Goal: Information Seeking & Learning: Learn about a topic

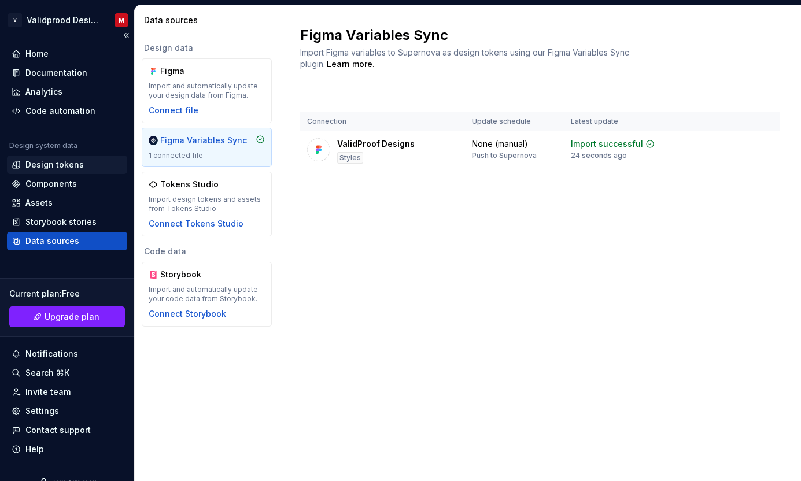
click at [69, 165] on div "Design tokens" at bounding box center [54, 165] width 58 height 12
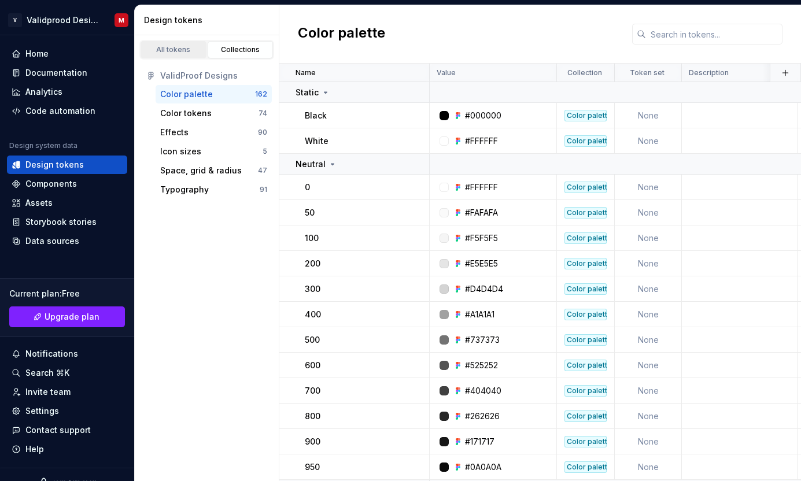
click at [175, 49] on div "All tokens" at bounding box center [174, 49] width 58 height 9
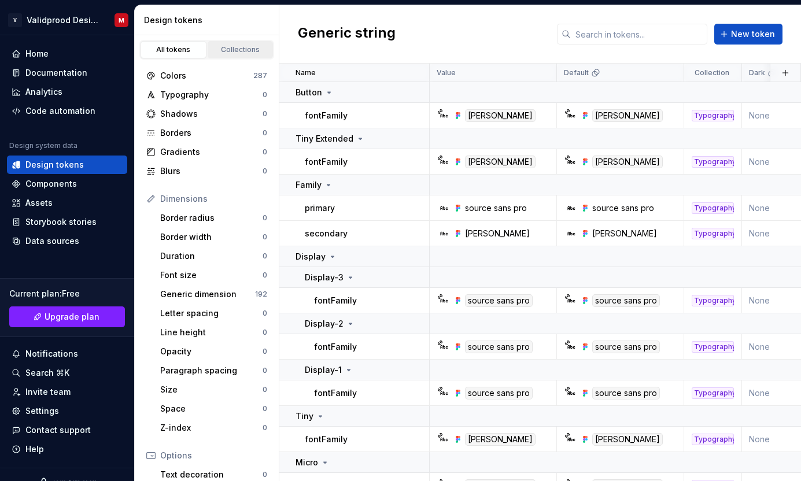
click at [227, 48] on div "Collections" at bounding box center [241, 49] width 58 height 9
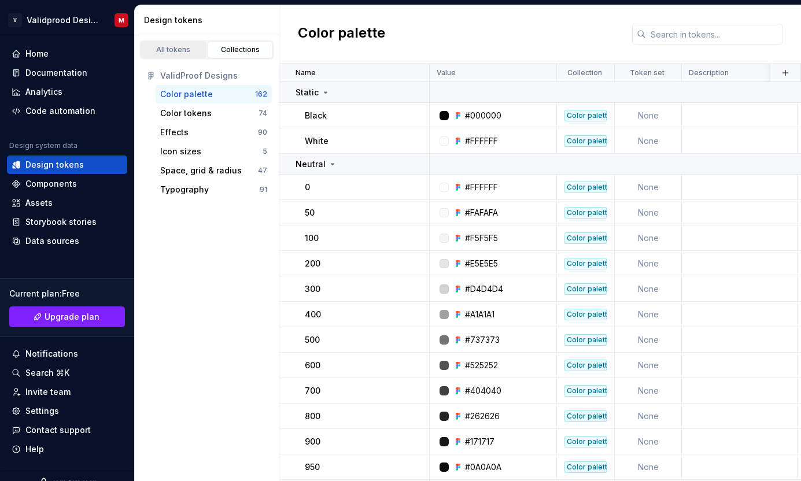
click at [179, 51] on div "All tokens" at bounding box center [174, 49] width 58 height 9
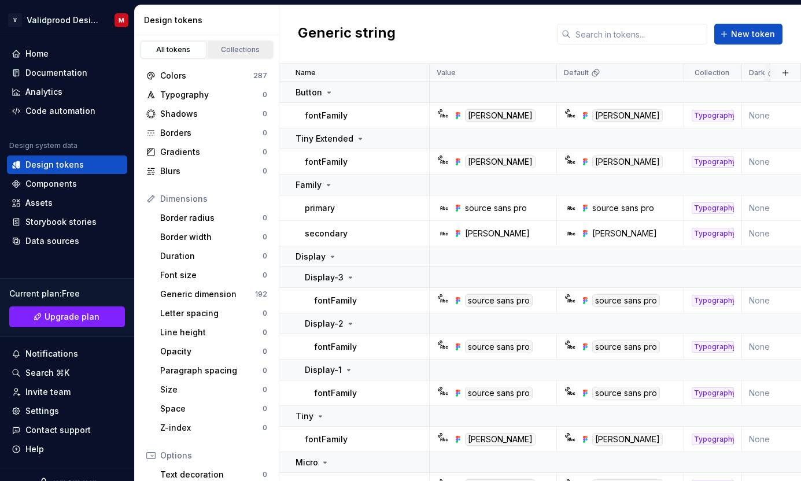
click at [234, 55] on link "Collections" at bounding box center [241, 49] width 66 height 17
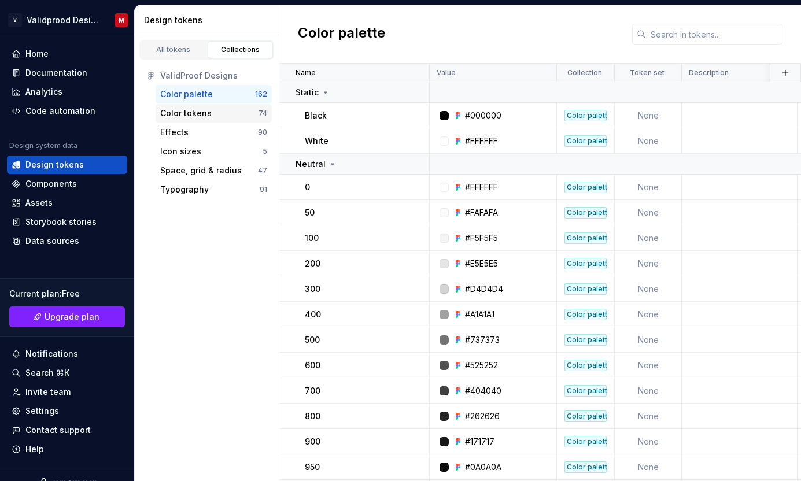
click at [222, 117] on div "Color tokens" at bounding box center [209, 114] width 98 height 12
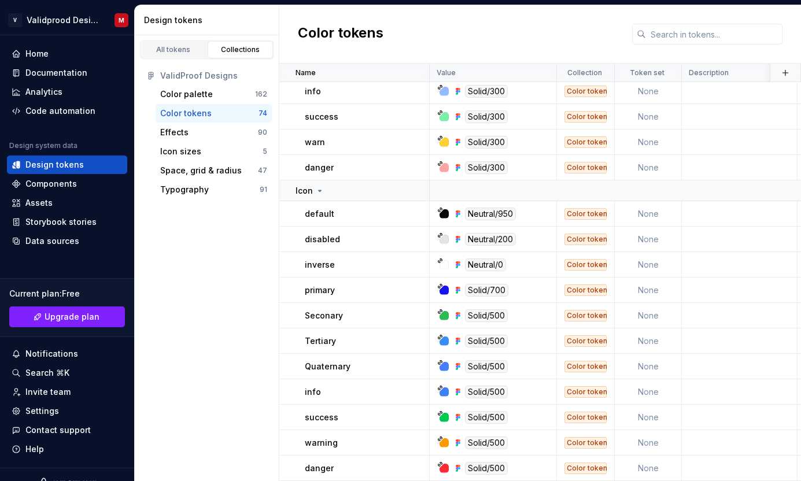
scroll to position [1348, 0]
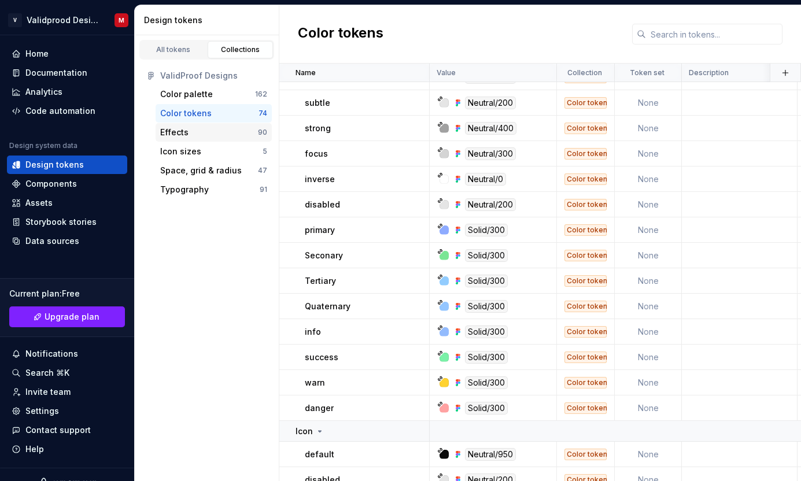
click at [237, 135] on div "Effects" at bounding box center [209, 133] width 98 height 12
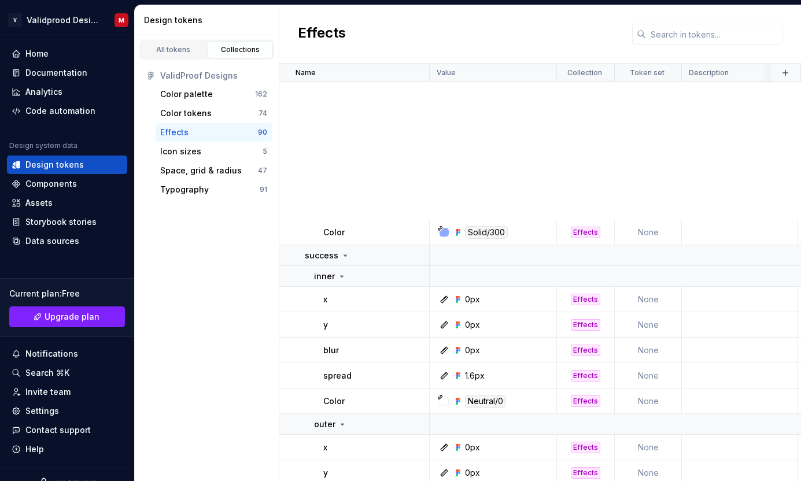
scroll to position [2517, 0]
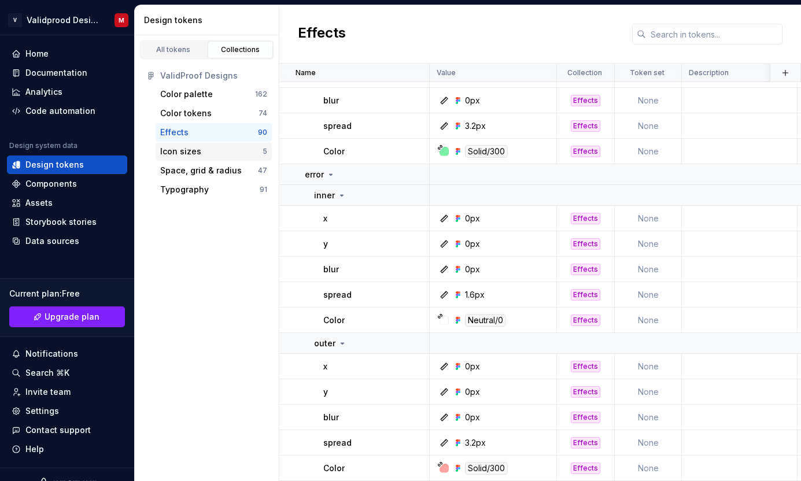
click at [190, 153] on div "Icon sizes" at bounding box center [180, 152] width 41 height 12
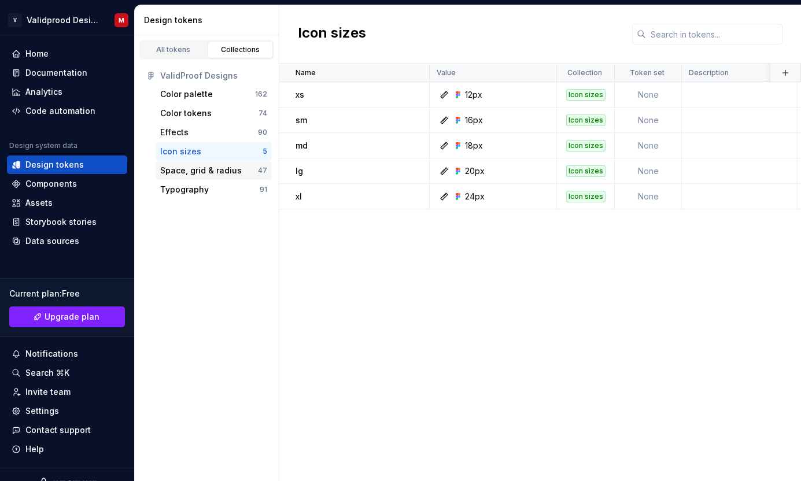
click at [198, 172] on div "Space, grid & radius" at bounding box center [201, 171] width 82 height 12
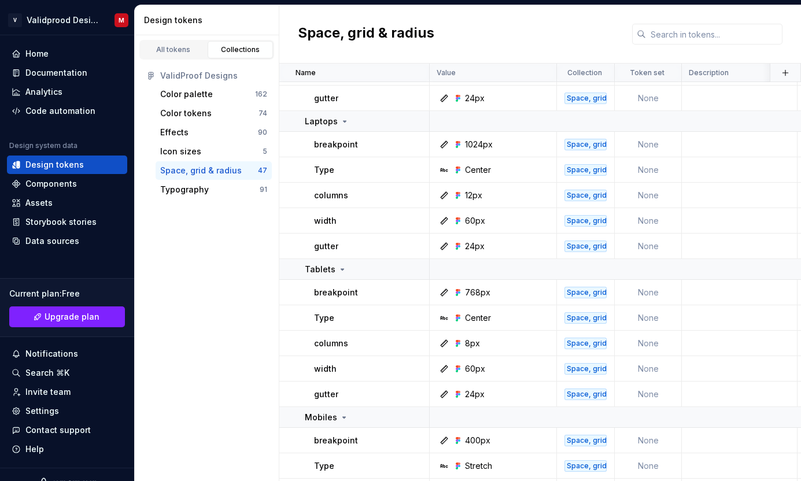
scroll to position [943, 0]
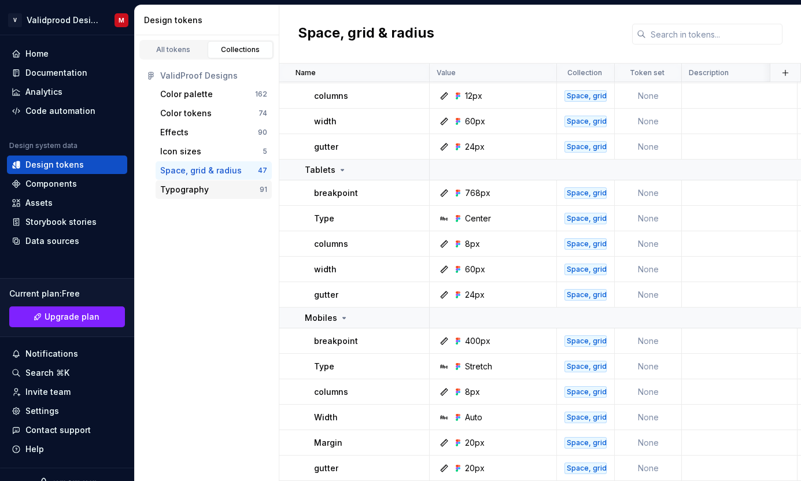
click at [192, 193] on div "Typography" at bounding box center [184, 190] width 49 height 12
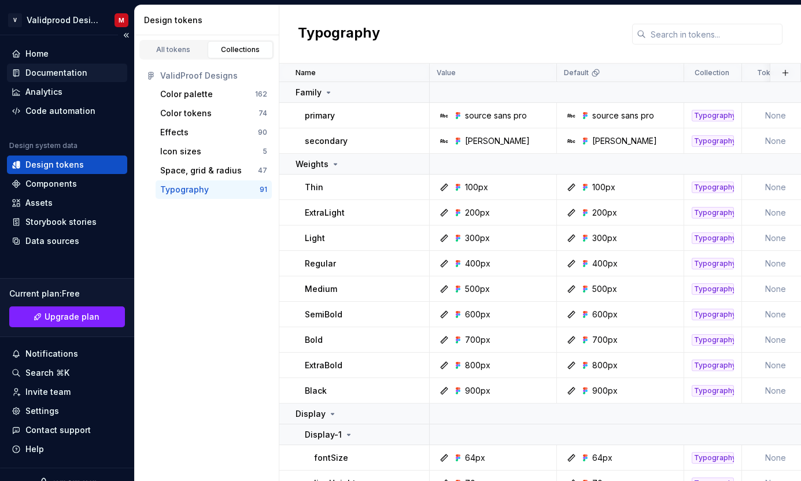
click at [76, 75] on div "Documentation" at bounding box center [56, 73] width 62 height 12
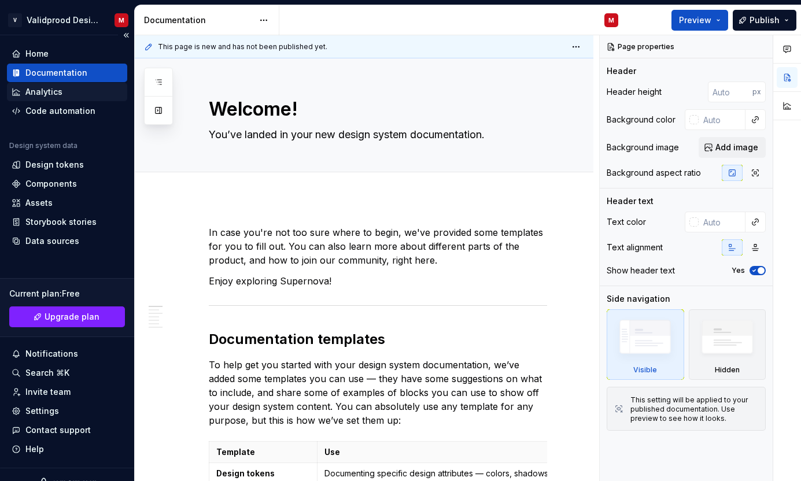
click at [87, 91] on div "Analytics" at bounding box center [67, 92] width 111 height 12
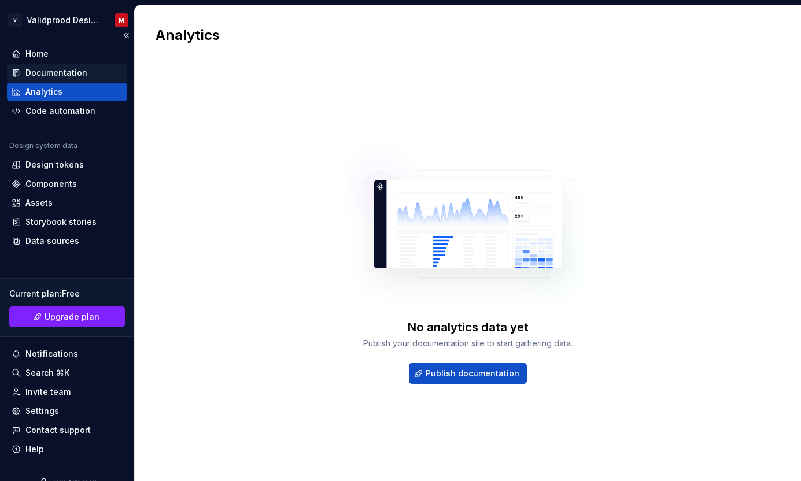
click at [72, 68] on div "Documentation" at bounding box center [56, 73] width 62 height 12
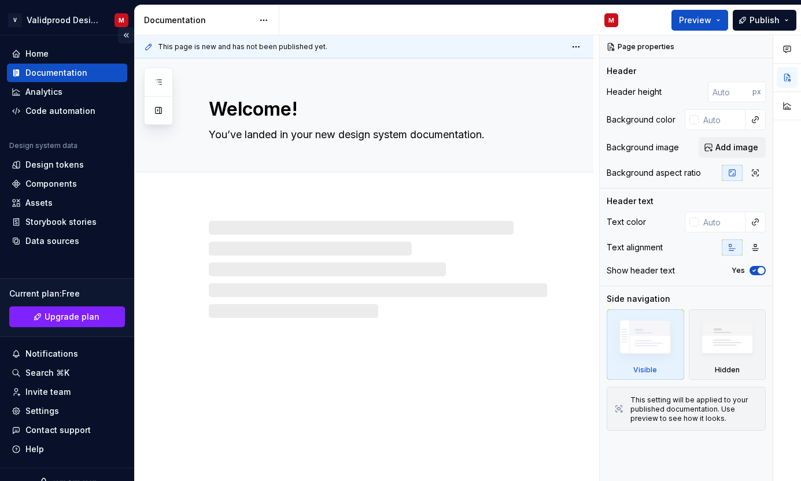
click at [123, 31] on button "Collapse sidebar" at bounding box center [126, 35] width 16 height 16
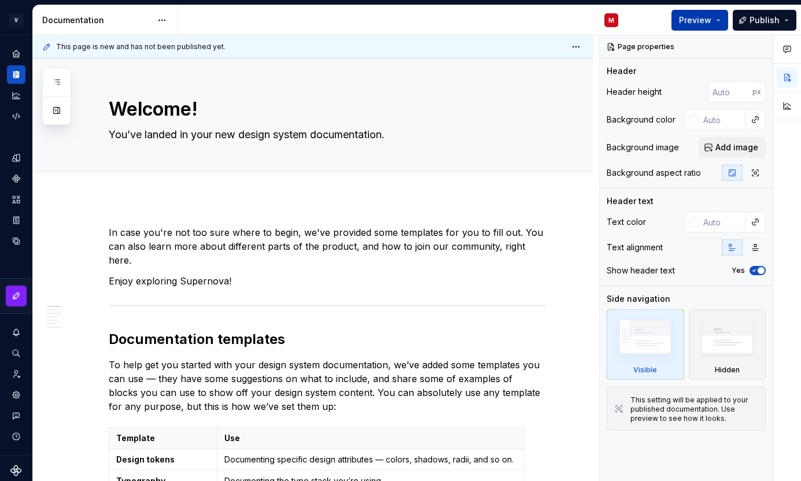
click at [718, 13] on button "Preview" at bounding box center [700, 20] width 57 height 21
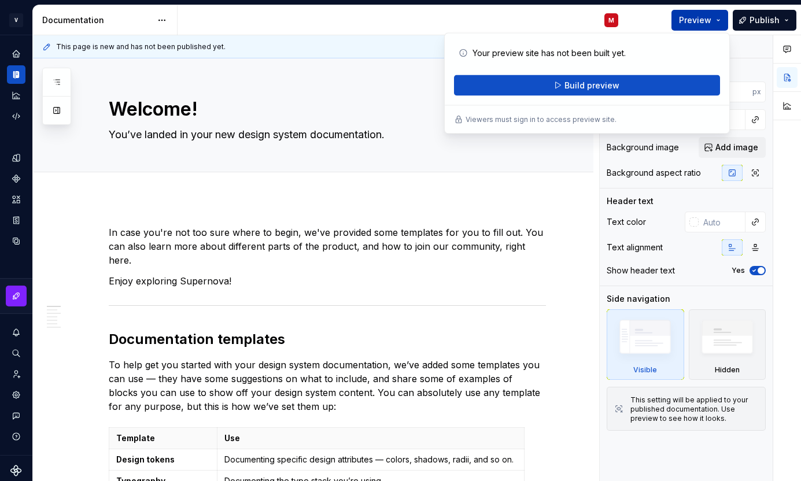
click at [718, 13] on button "Preview" at bounding box center [700, 20] width 57 height 21
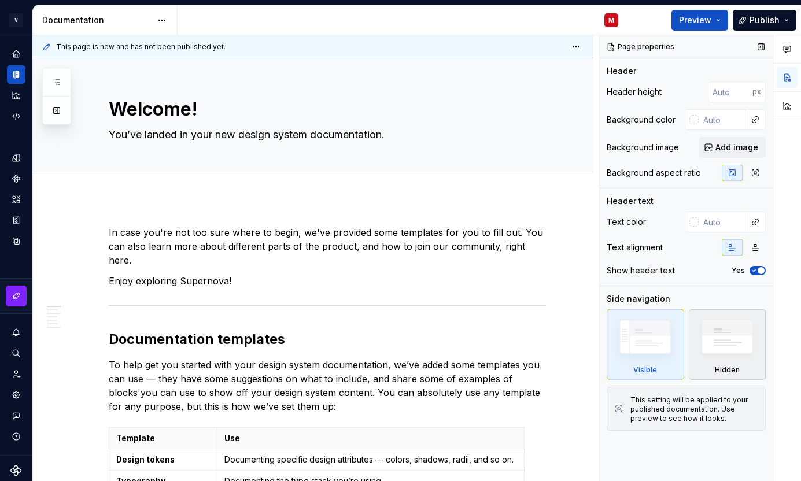
click at [719, 339] on img at bounding box center [727, 340] width 67 height 51
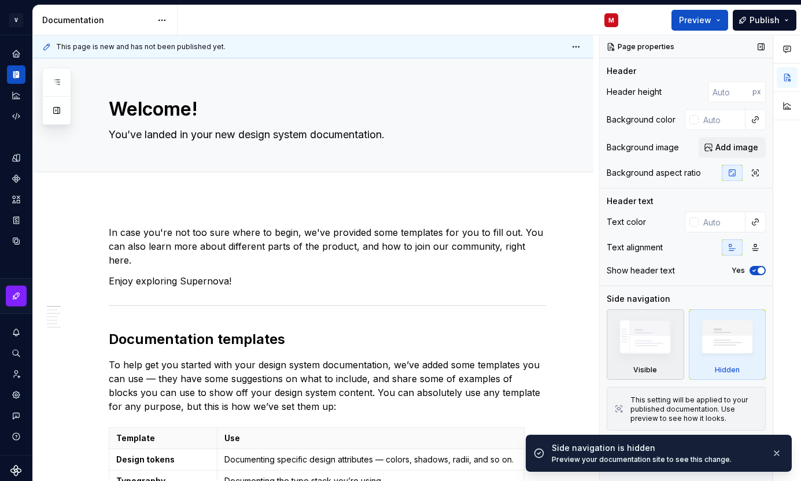
click at [654, 353] on img at bounding box center [645, 340] width 67 height 50
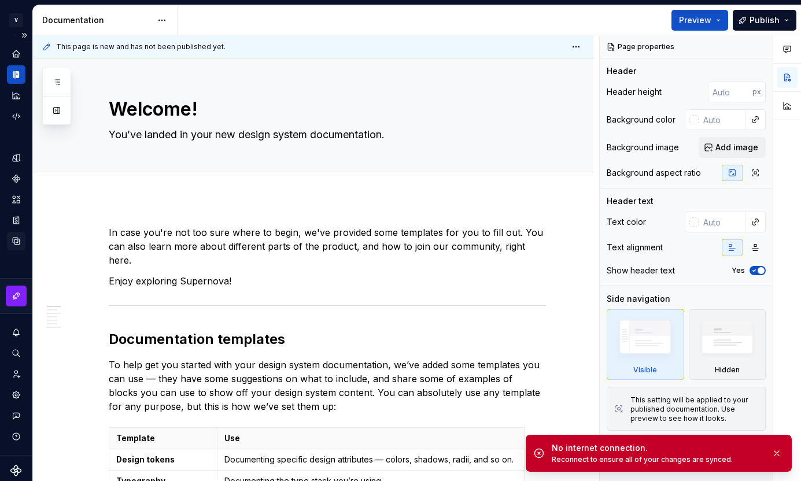
type textarea "*"
